Goal: Navigation & Orientation: Find specific page/section

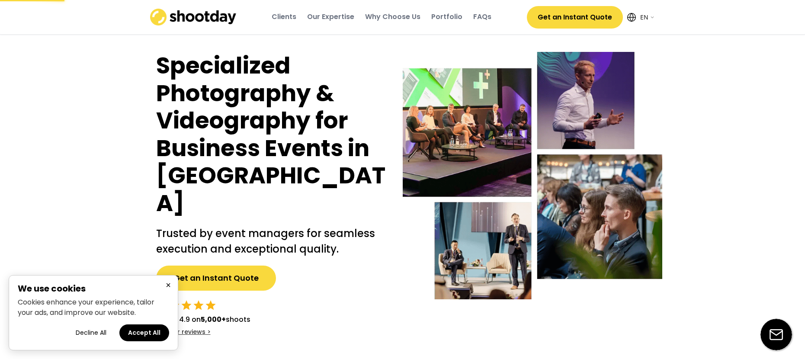
select select ""en""
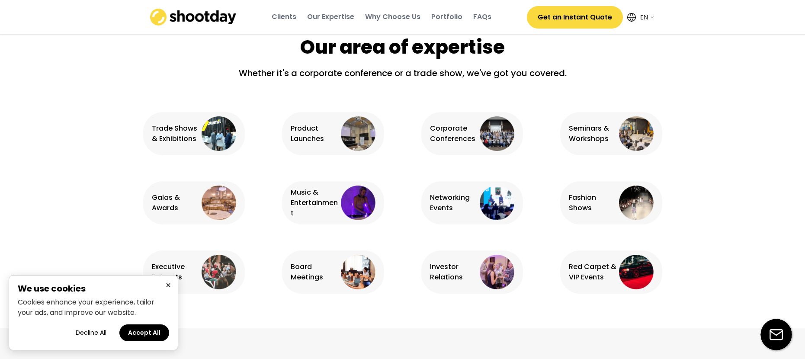
scroll to position [736, 0]
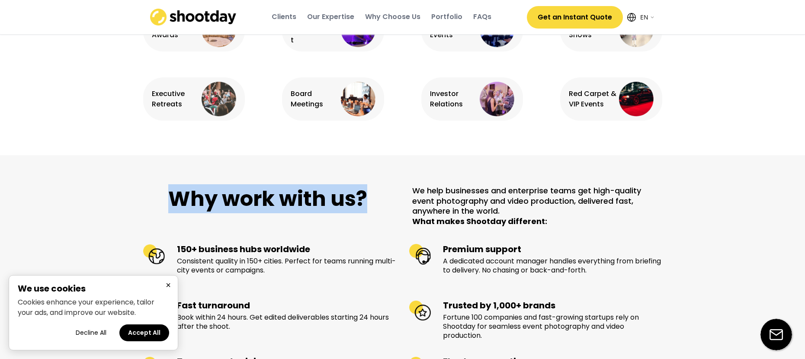
drag, startPoint x: 168, startPoint y: 178, endPoint x: 376, endPoint y: 173, distance: 207.8
click at [376, 186] on h1 "Why work with us?" at bounding box center [268, 199] width 250 height 27
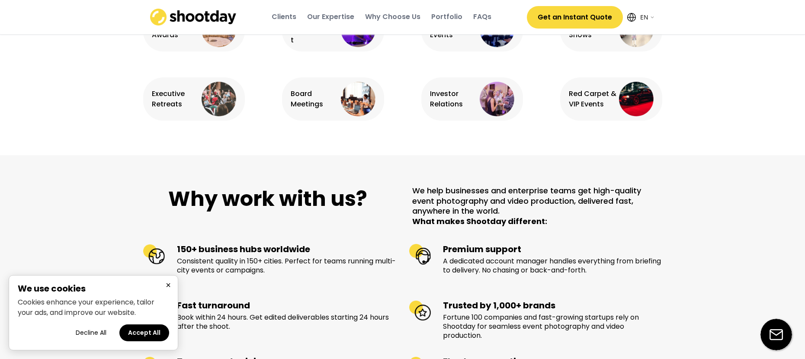
click at [746, 200] on div "Why work with us? We help businesses and enterprise teams get high-quality even…" at bounding box center [402, 313] width 805 height 317
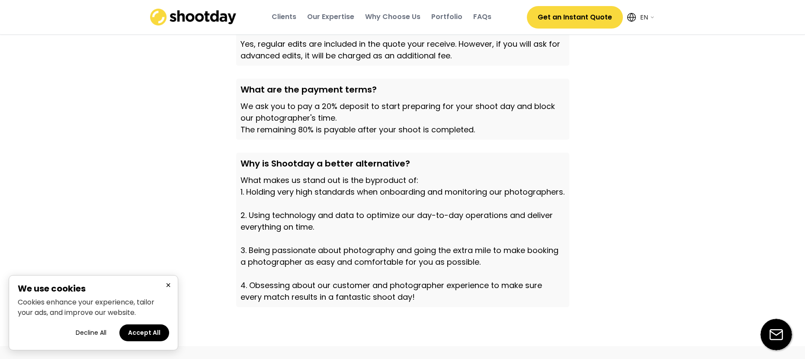
scroll to position [3015, 0]
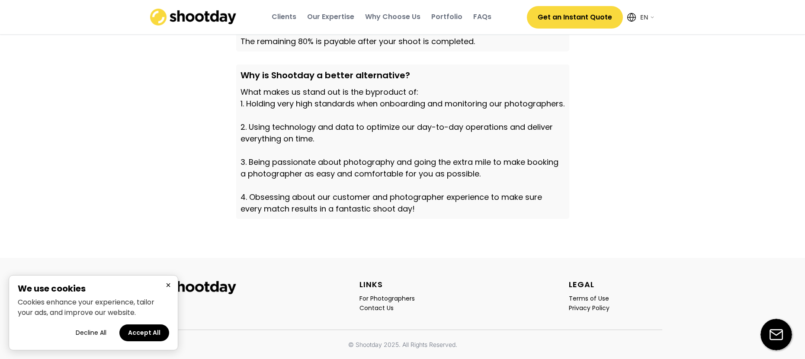
click at [652, 19] on select "English EN AR" at bounding box center [646, 17] width 17 height 17
click at [638, 9] on select "English EN AR" at bounding box center [646, 17] width 17 height 17
select select ""ar""
